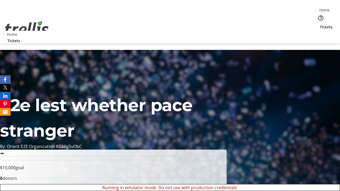
click at [324, 8] on span "Sign Up" at bounding box center [326, 7] width 15 height 6
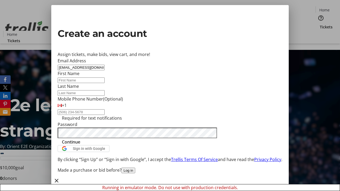
type input "[EMAIL_ADDRESS][DOMAIN_NAME]"
type input "June"
type input "[PERSON_NAME]"
click at [80, 145] on span "Continue" at bounding box center [71, 142] width 18 height 6
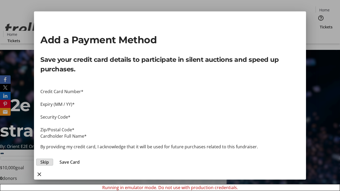
click at [49, 159] on span "Skip" at bounding box center [44, 162] width 8 height 6
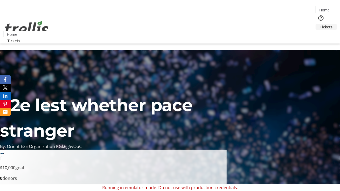
click at [319, 24] on span "Tickets" at bounding box center [325, 27] width 13 height 6
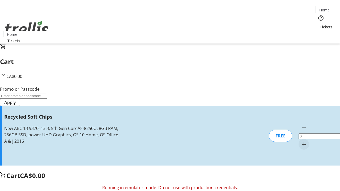
click at [300, 141] on mat-icon "Increment by one" at bounding box center [303, 144] width 6 height 6
type input "1"
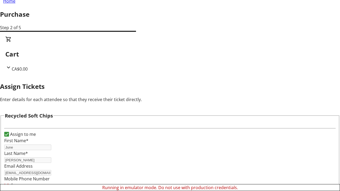
scroll to position [32, 0]
